Goal: Information Seeking & Learning: Learn about a topic

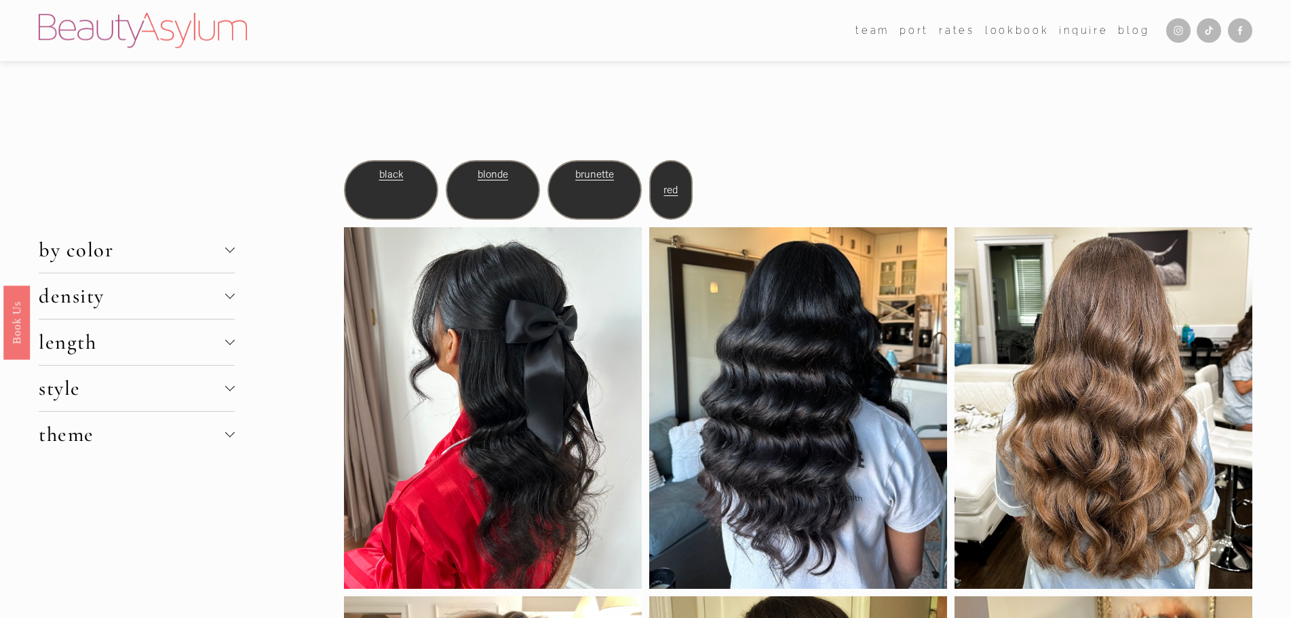
click at [233, 296] on div at bounding box center [229, 294] width 9 height 9
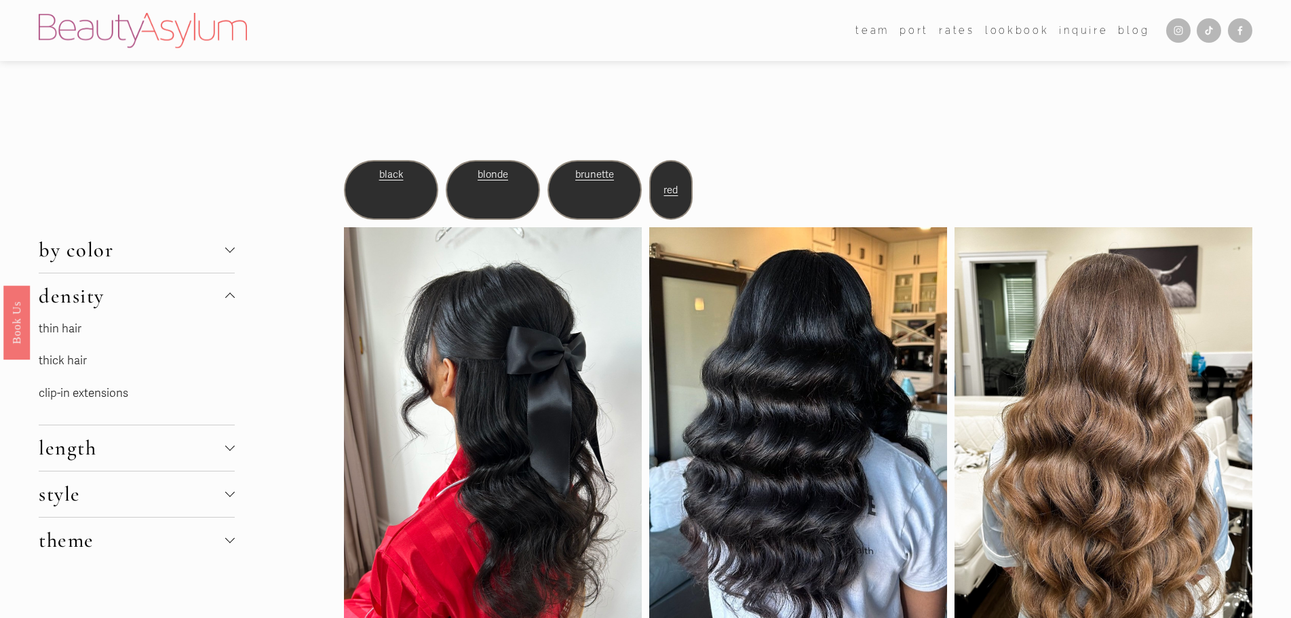
click at [62, 332] on link "thin hair" at bounding box center [60, 329] width 43 height 14
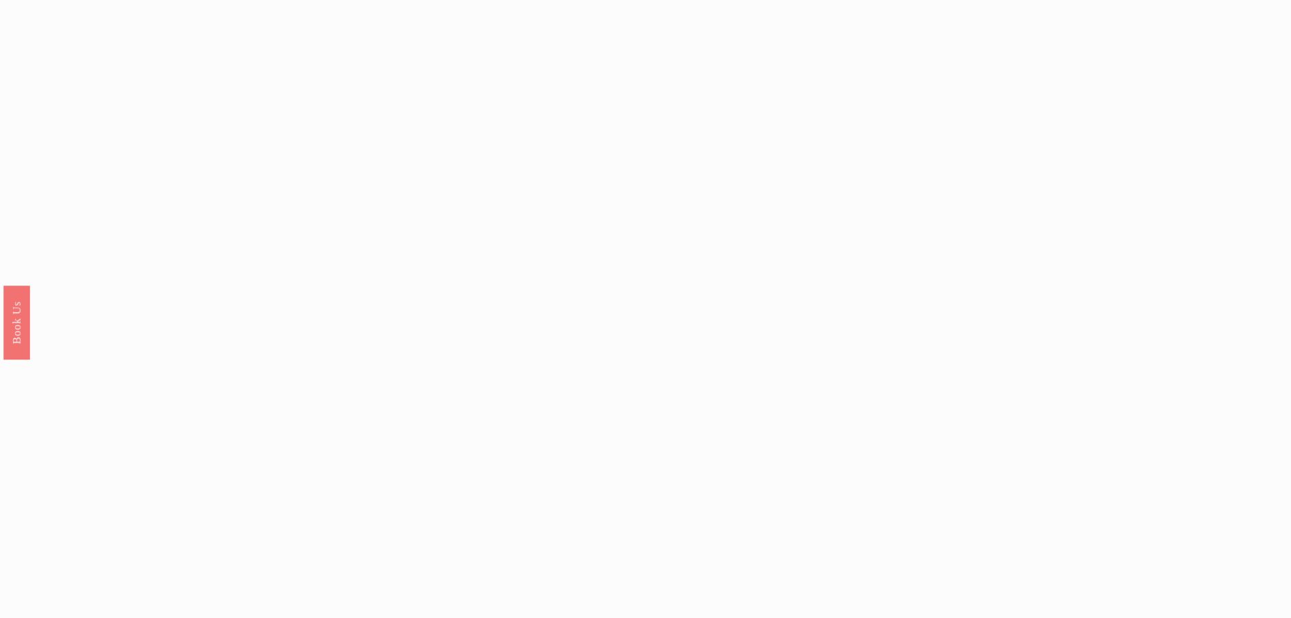
scroll to position [1538, 0]
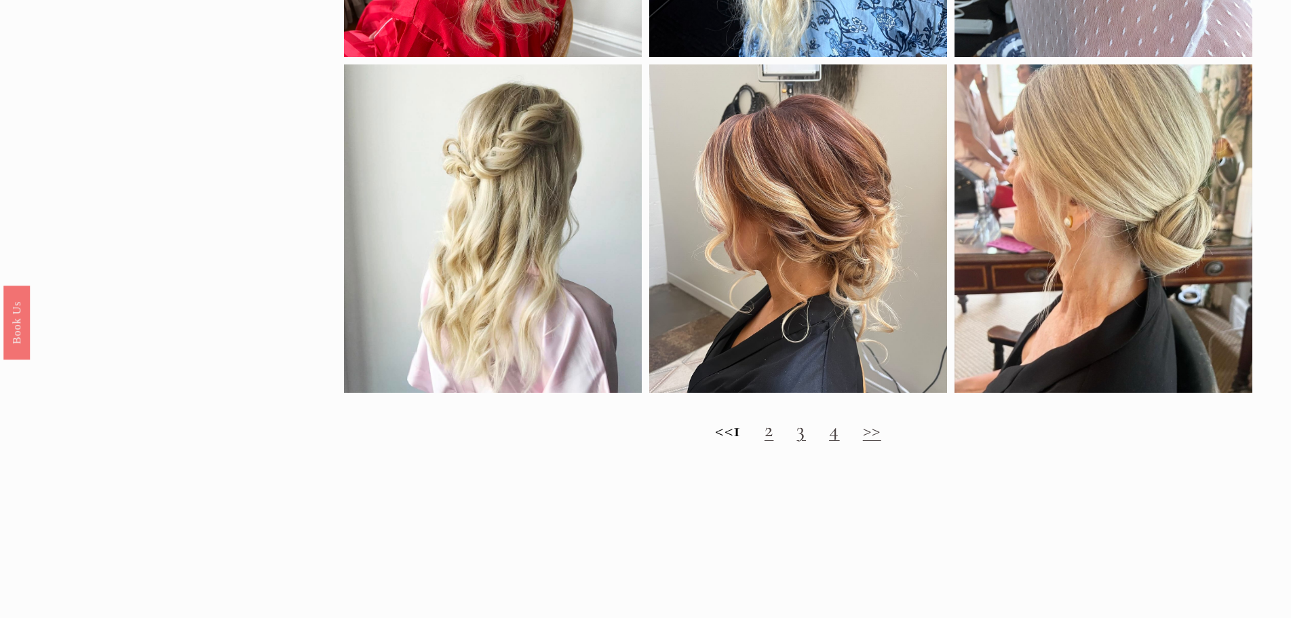
click at [774, 442] on link "2" at bounding box center [769, 429] width 9 height 25
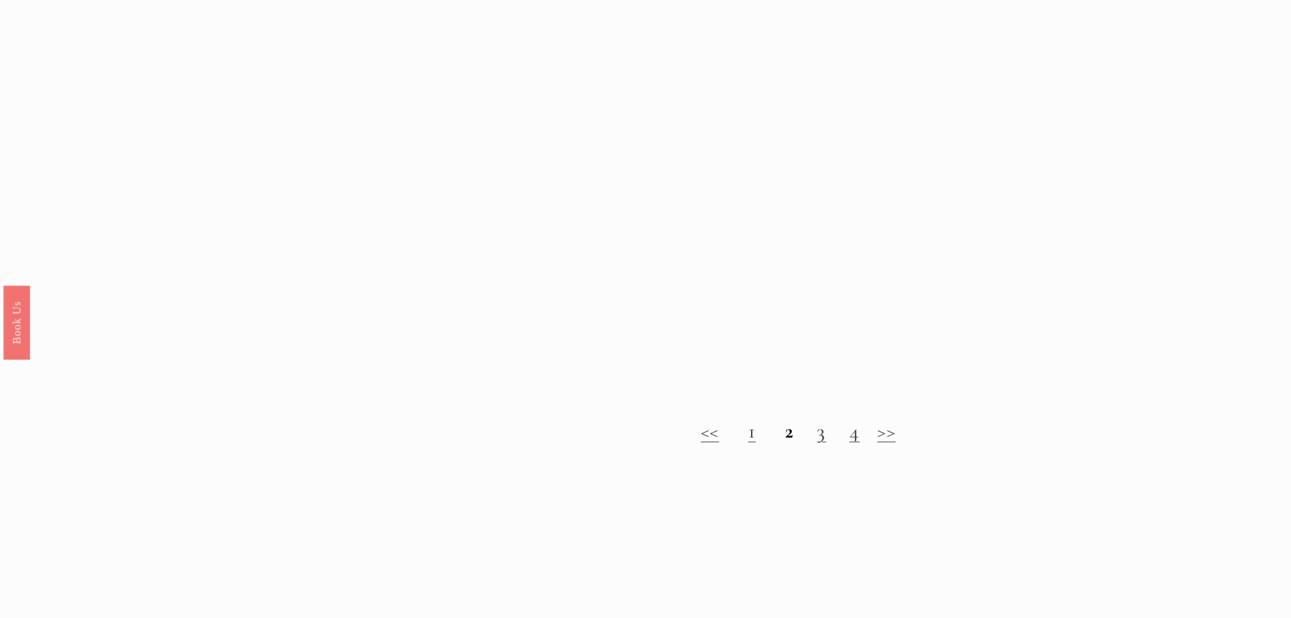
scroll to position [1538, 0]
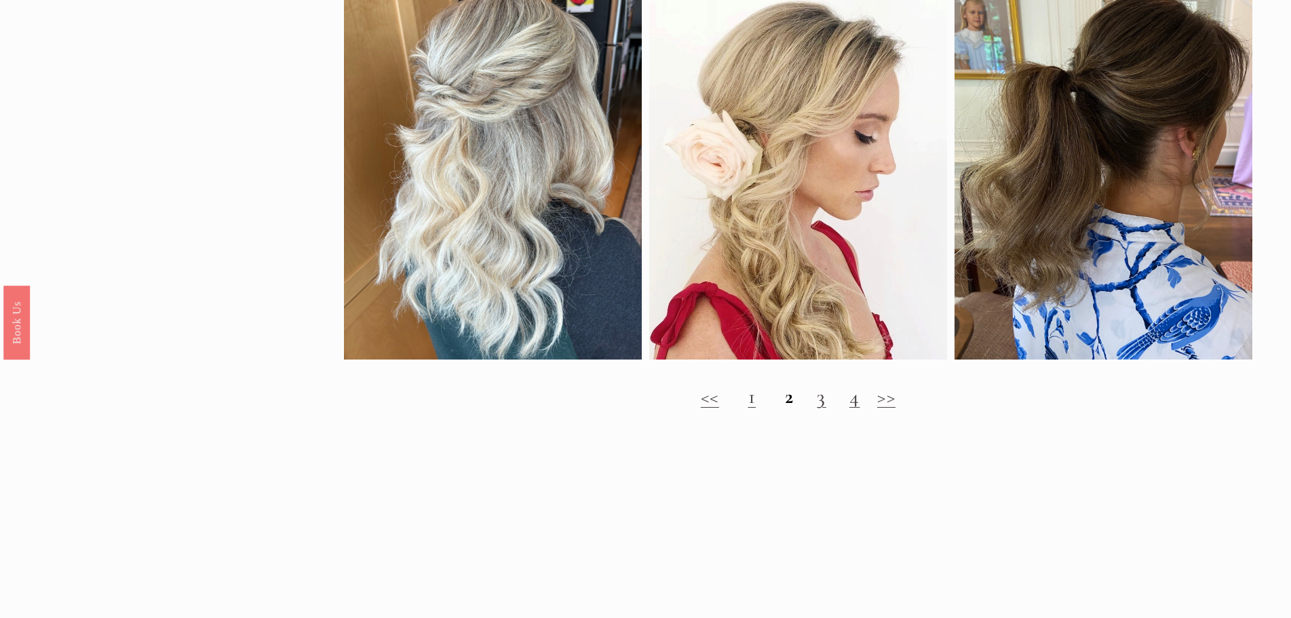
click at [817, 409] on link "3" at bounding box center [821, 396] width 9 height 25
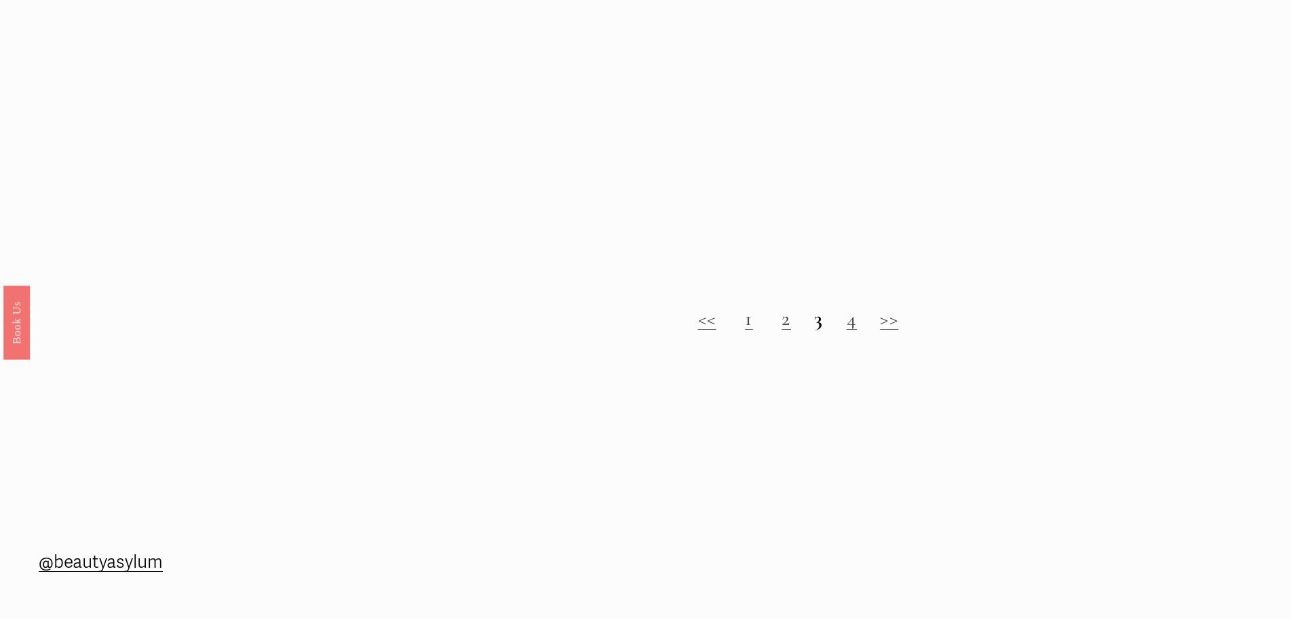
scroll to position [1628, 0]
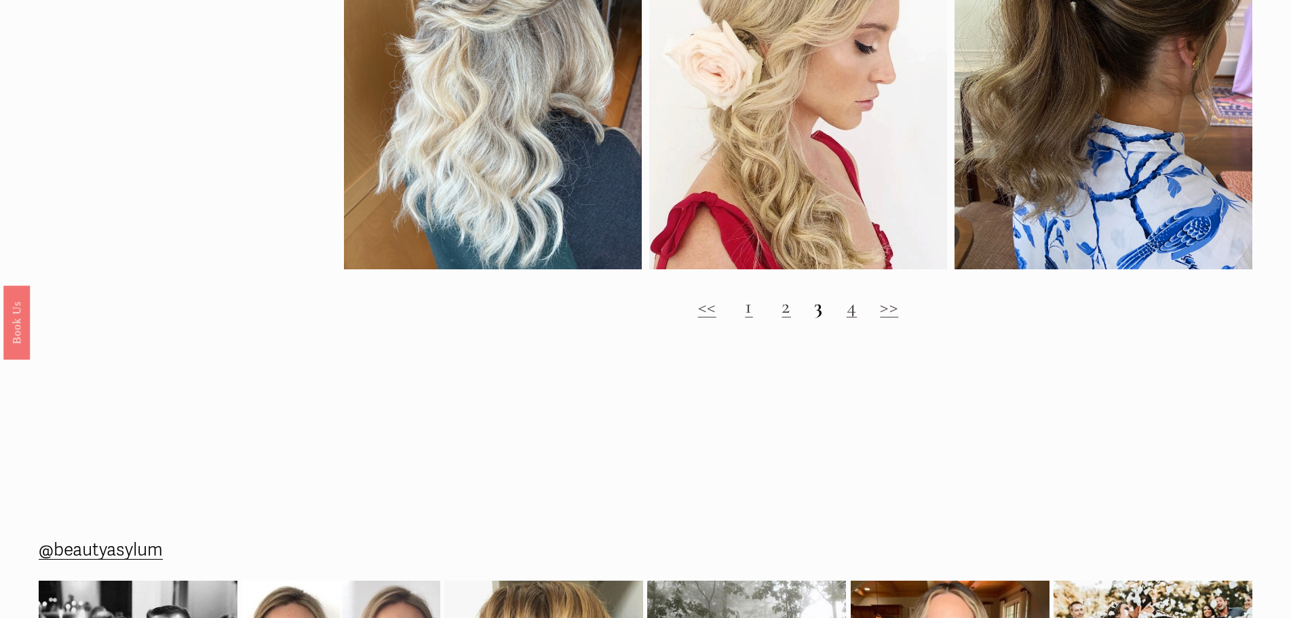
click at [855, 319] on link "4" at bounding box center [852, 306] width 11 height 25
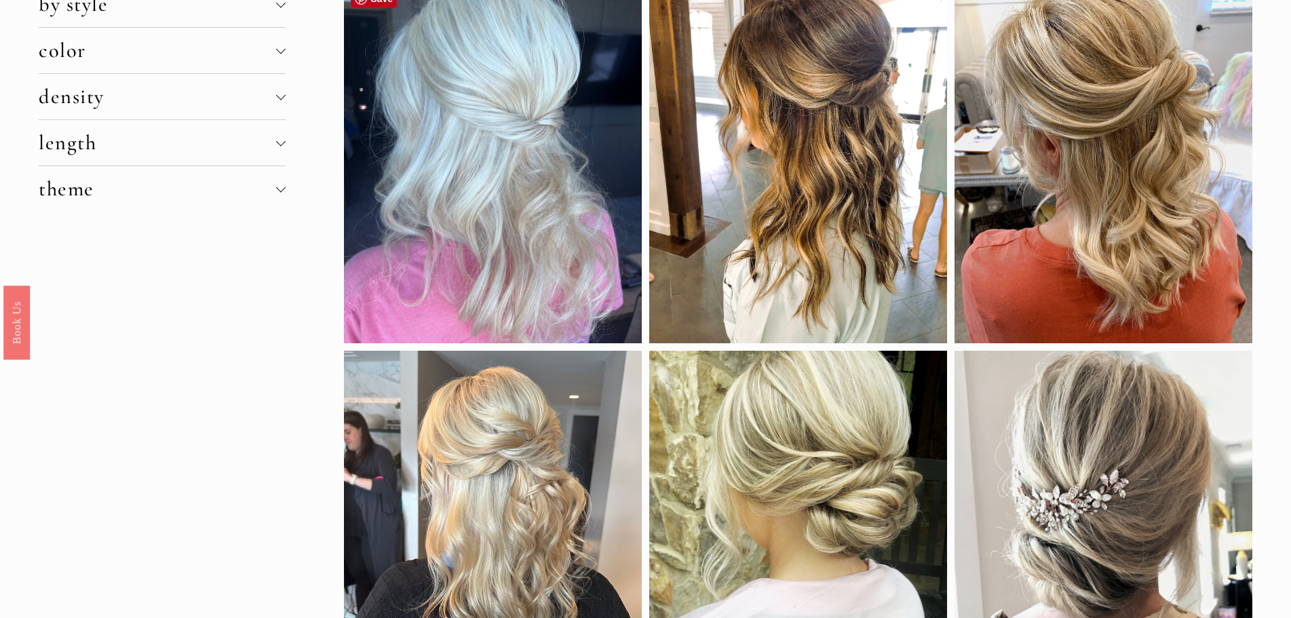
scroll to position [181, 0]
